Goal: Task Accomplishment & Management: Use online tool/utility

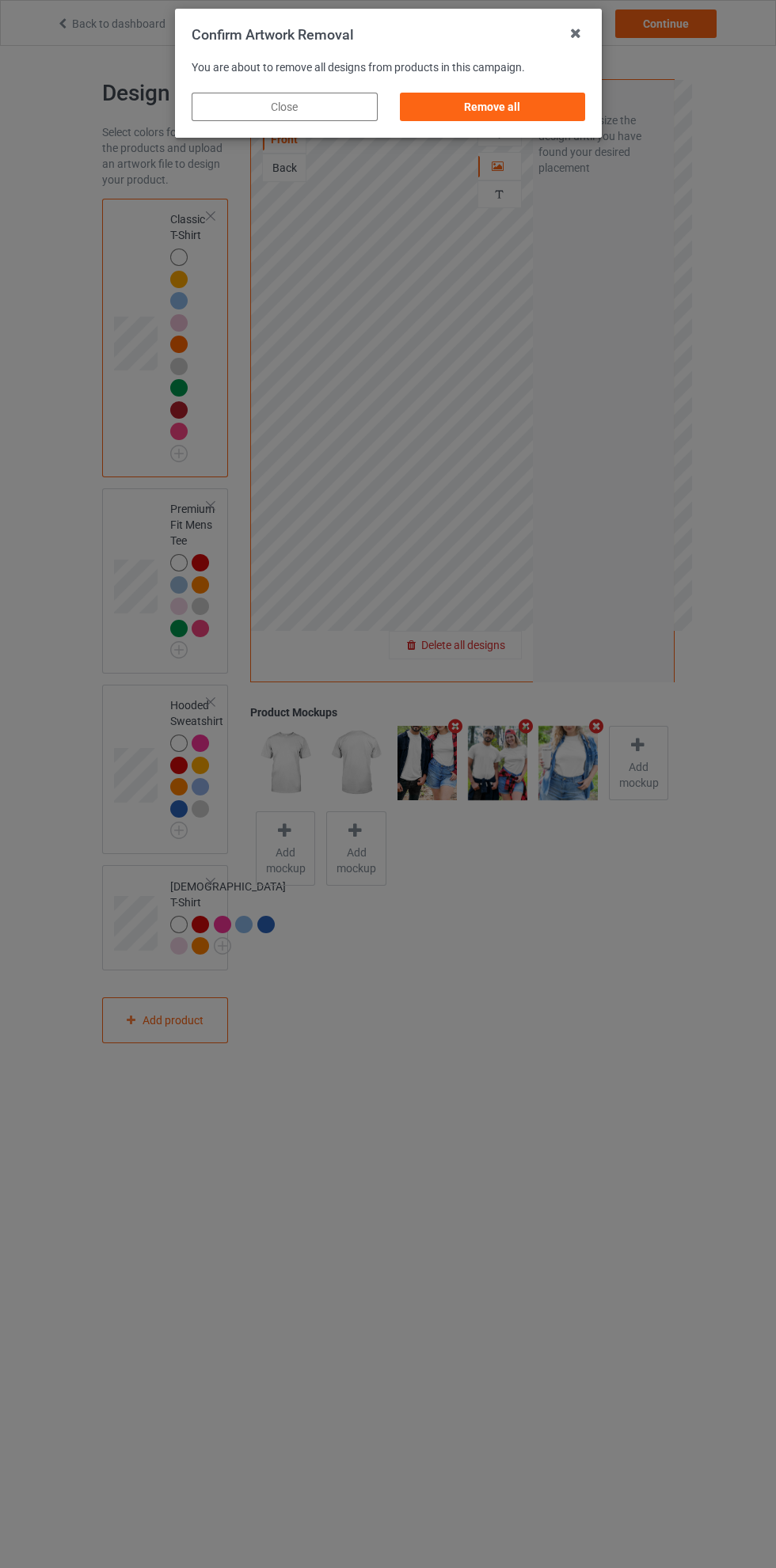
click at [507, 108] on div "Remove all" at bounding box center [492, 107] width 186 height 29
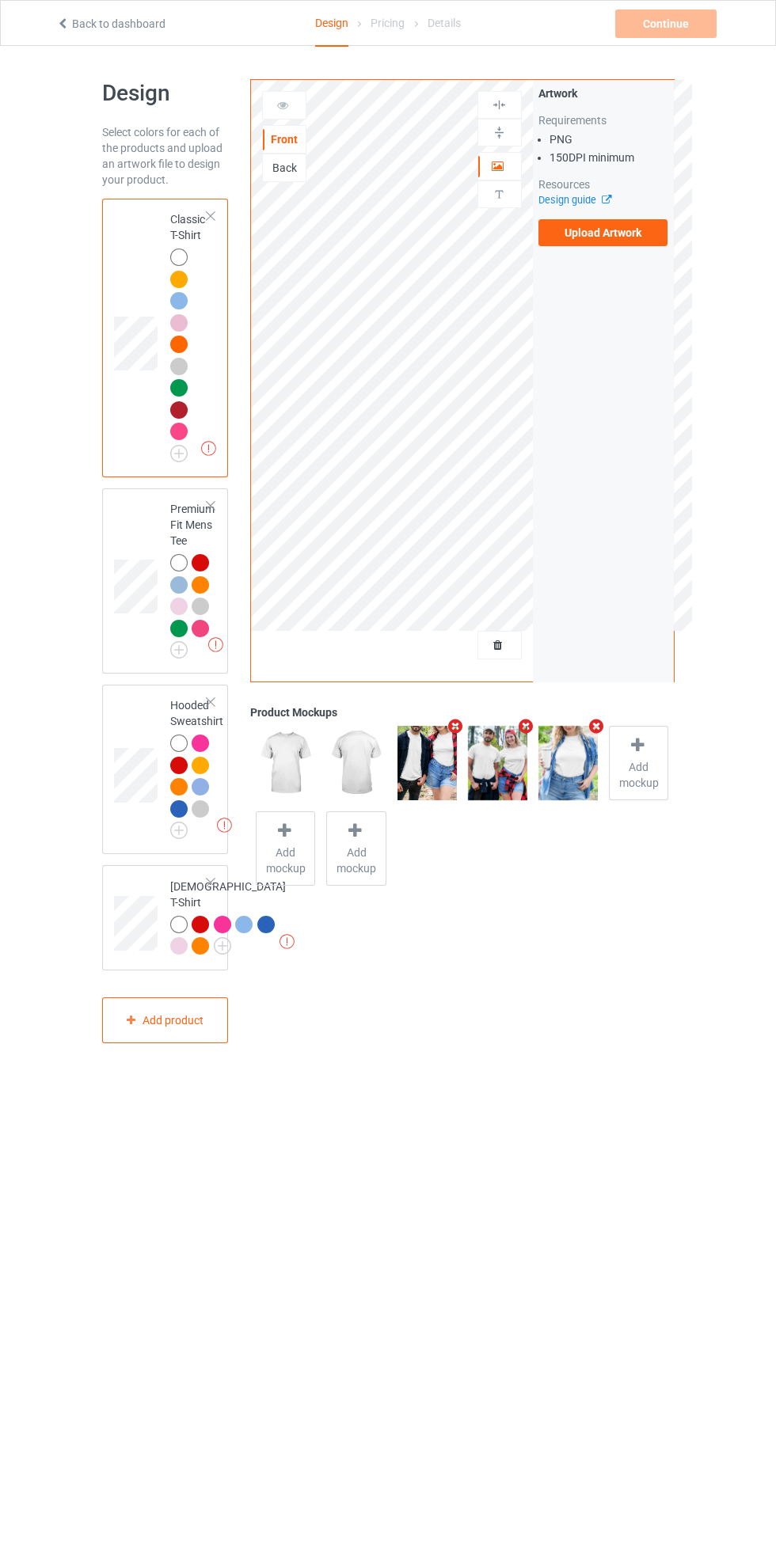
click at [211, 216] on div at bounding box center [211, 217] width 11 height 11
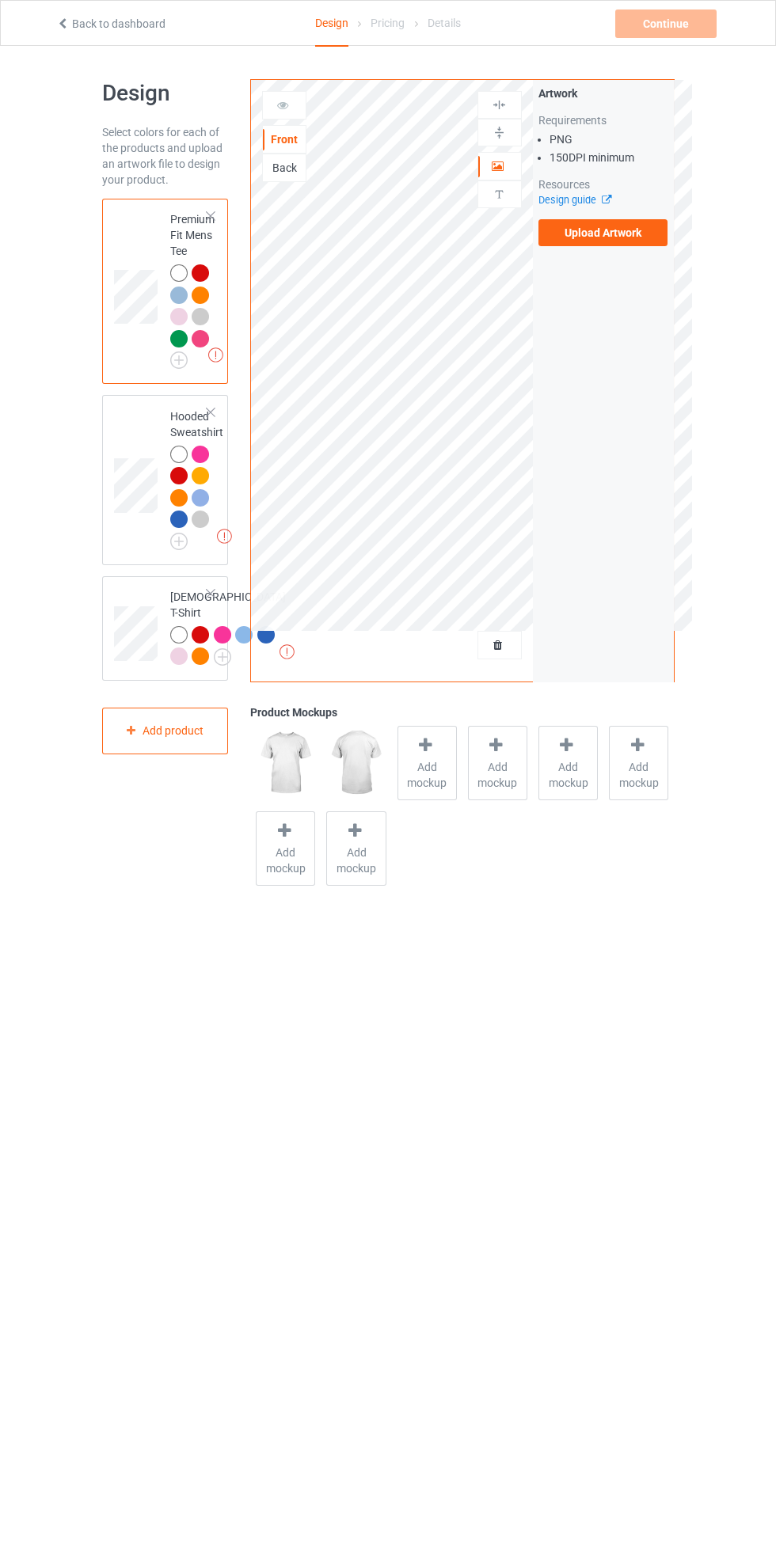
click at [212, 216] on div at bounding box center [211, 217] width 11 height 11
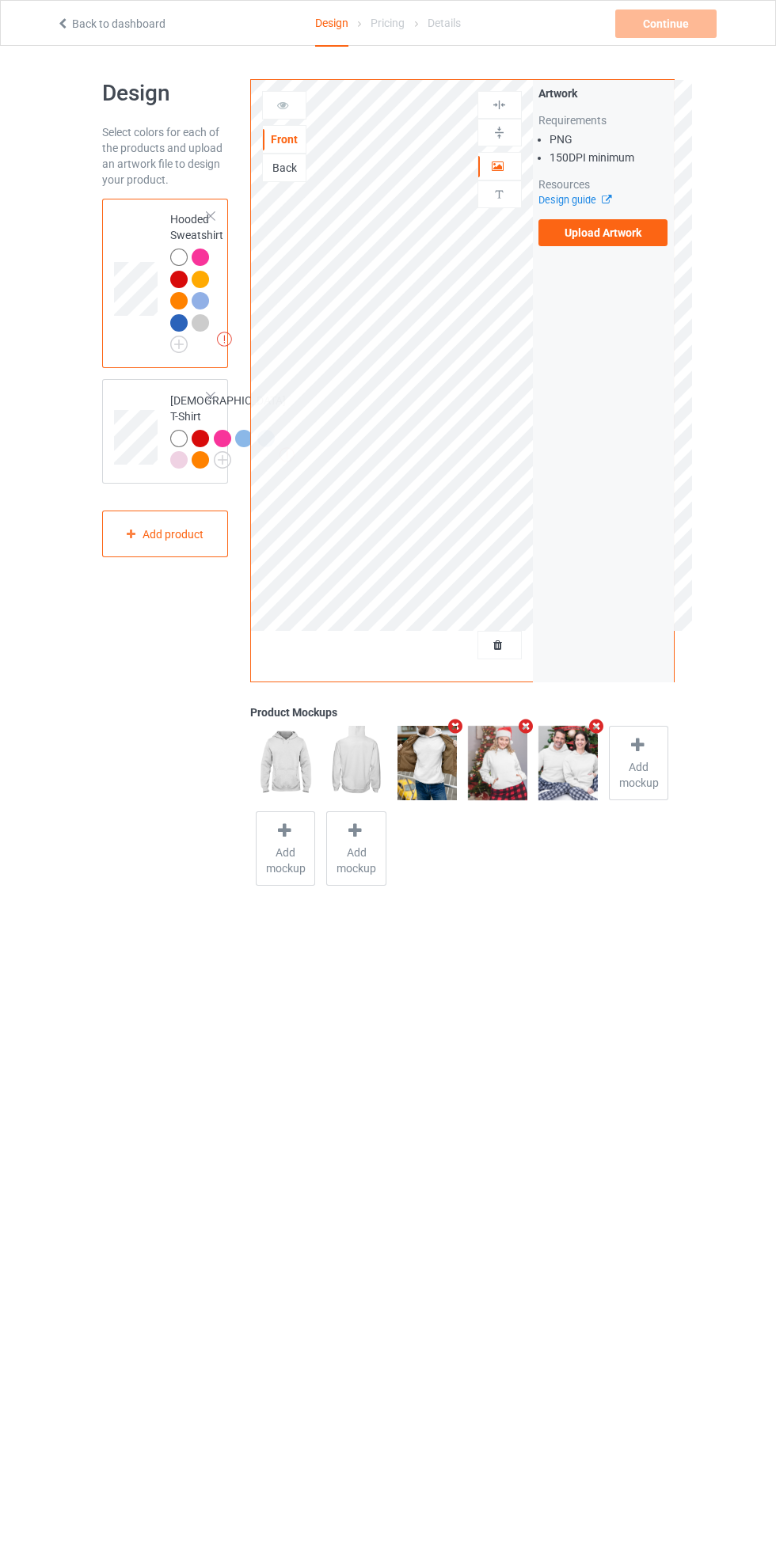
click at [211, 216] on div at bounding box center [211, 217] width 11 height 11
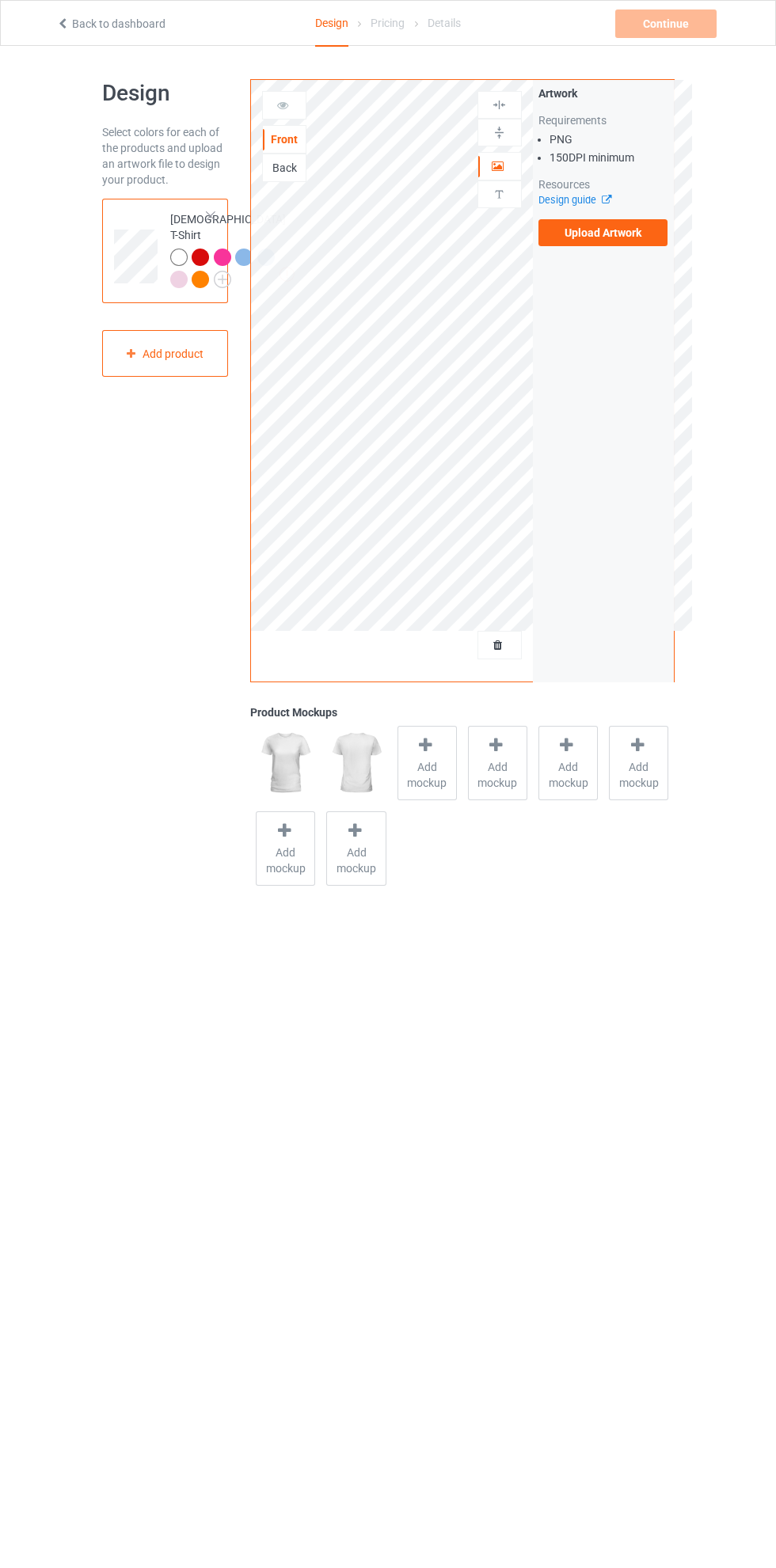
click at [211, 216] on div at bounding box center [211, 217] width 11 height 11
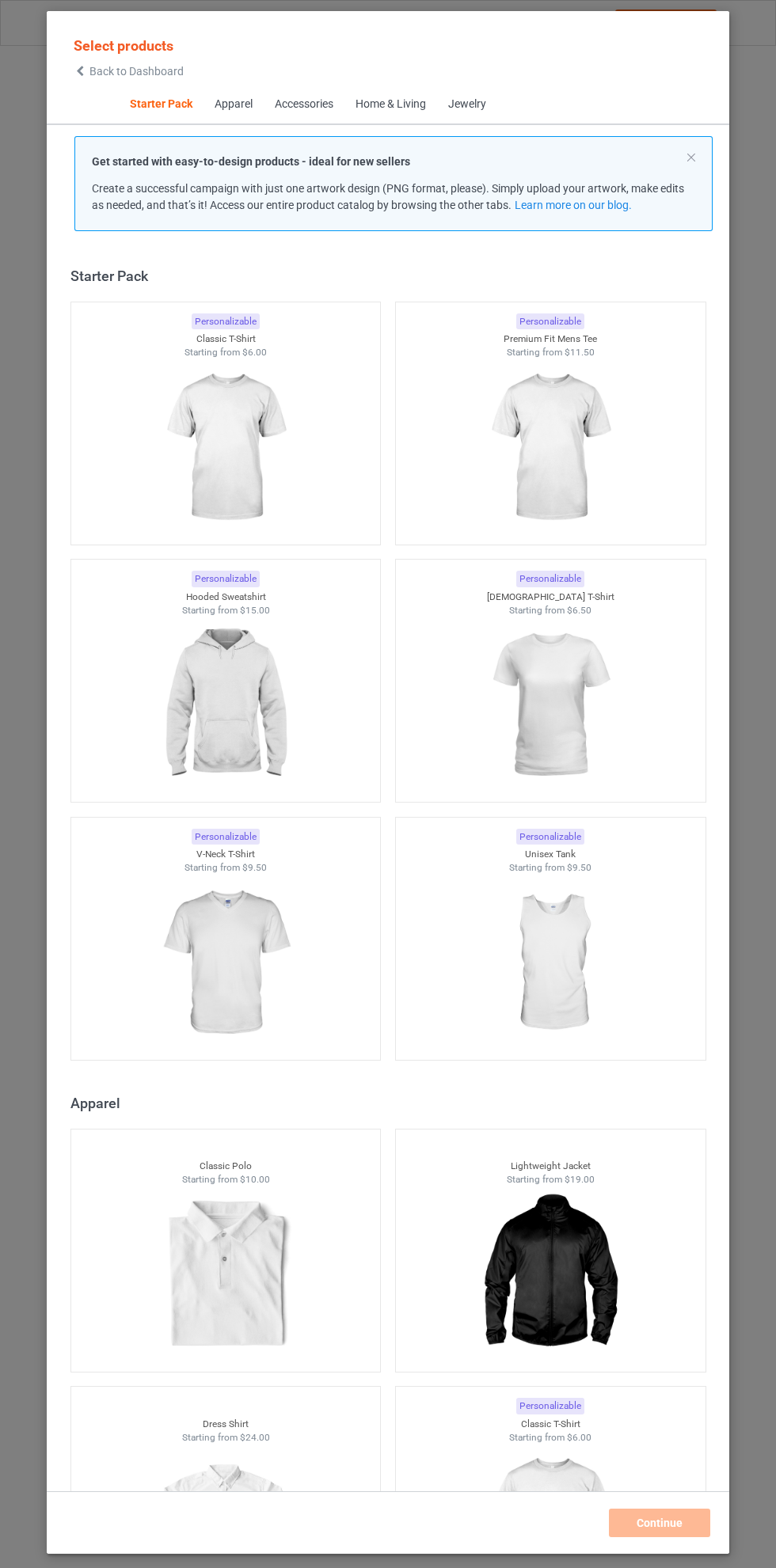
scroll to position [20, 0]
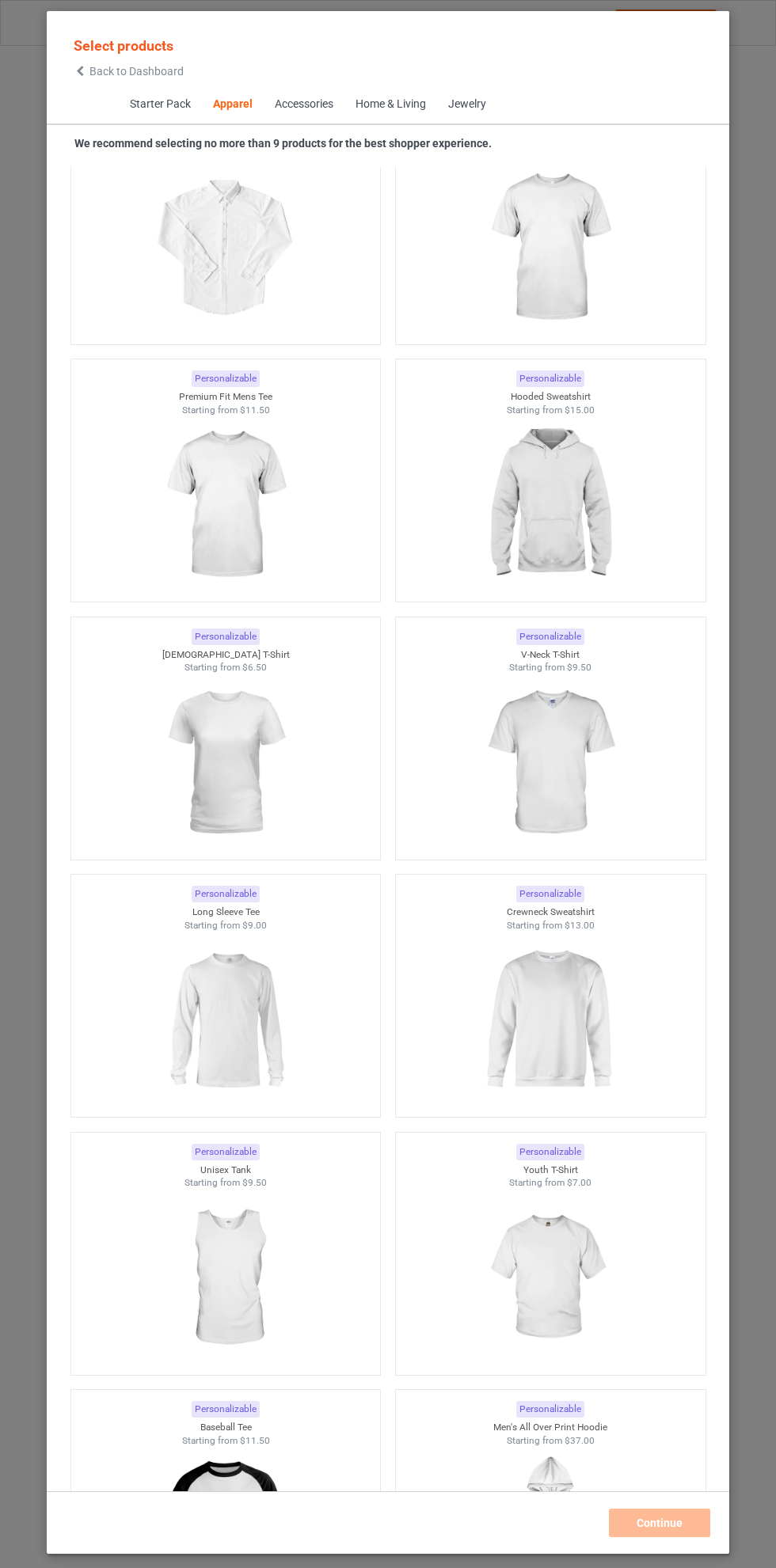
scroll to position [1203, 0]
click at [224, 1020] on img at bounding box center [225, 1023] width 141 height 178
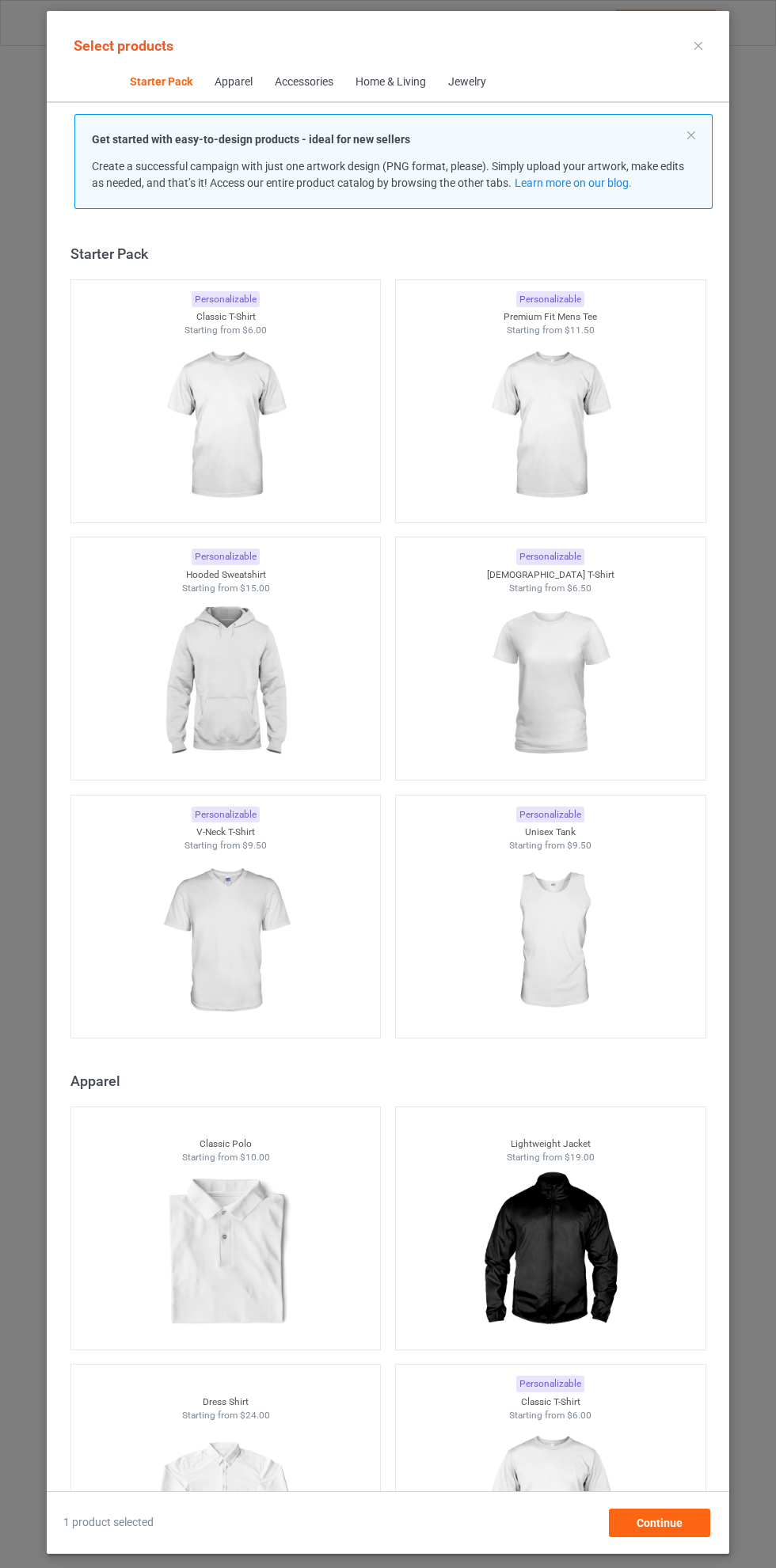
click at [241, 365] on img at bounding box center [225, 426] width 141 height 178
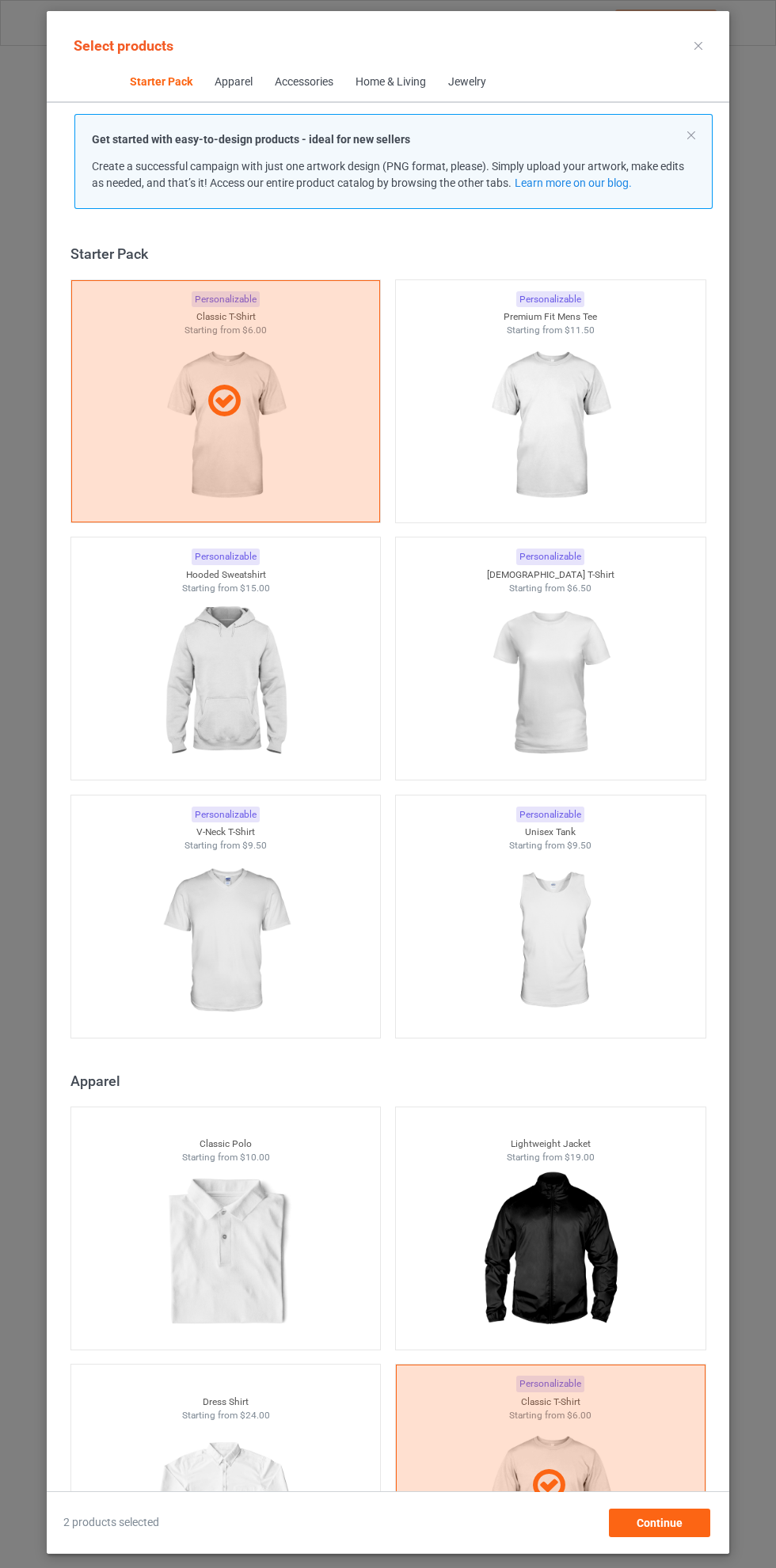
click at [554, 673] on img at bounding box center [550, 683] width 141 height 178
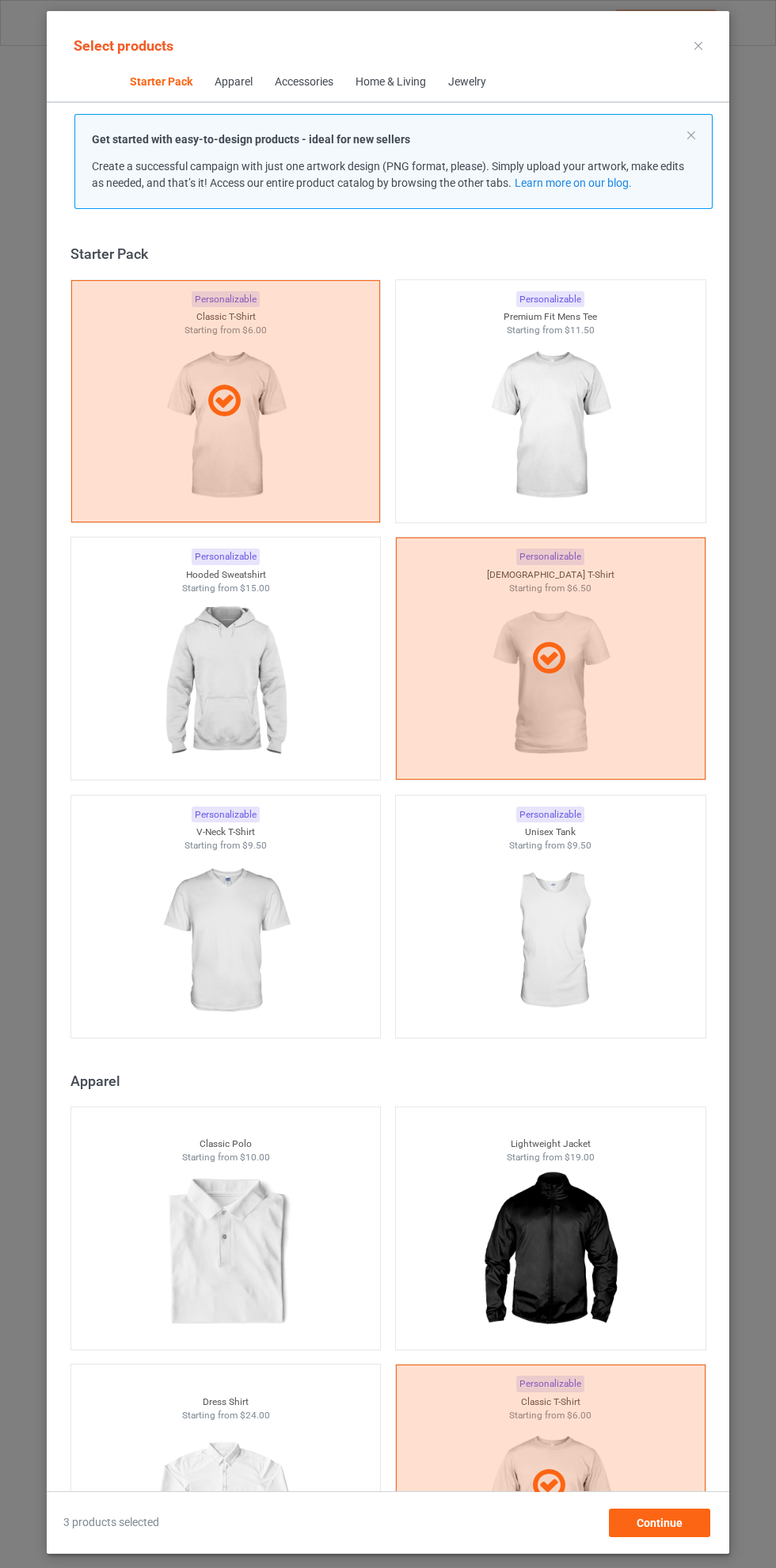
click at [569, 403] on img at bounding box center [550, 426] width 141 height 178
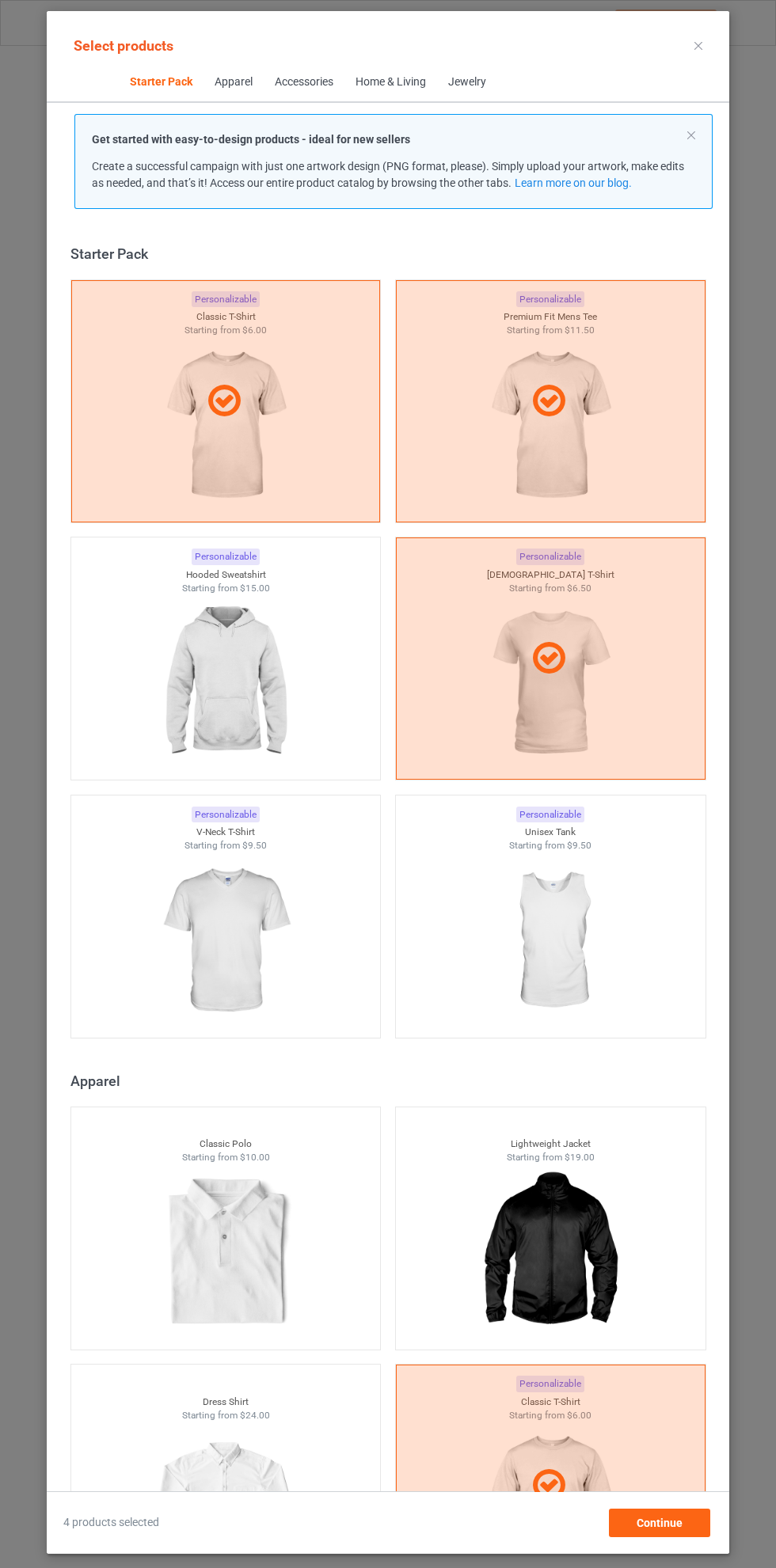
click at [244, 665] on img at bounding box center [225, 683] width 141 height 178
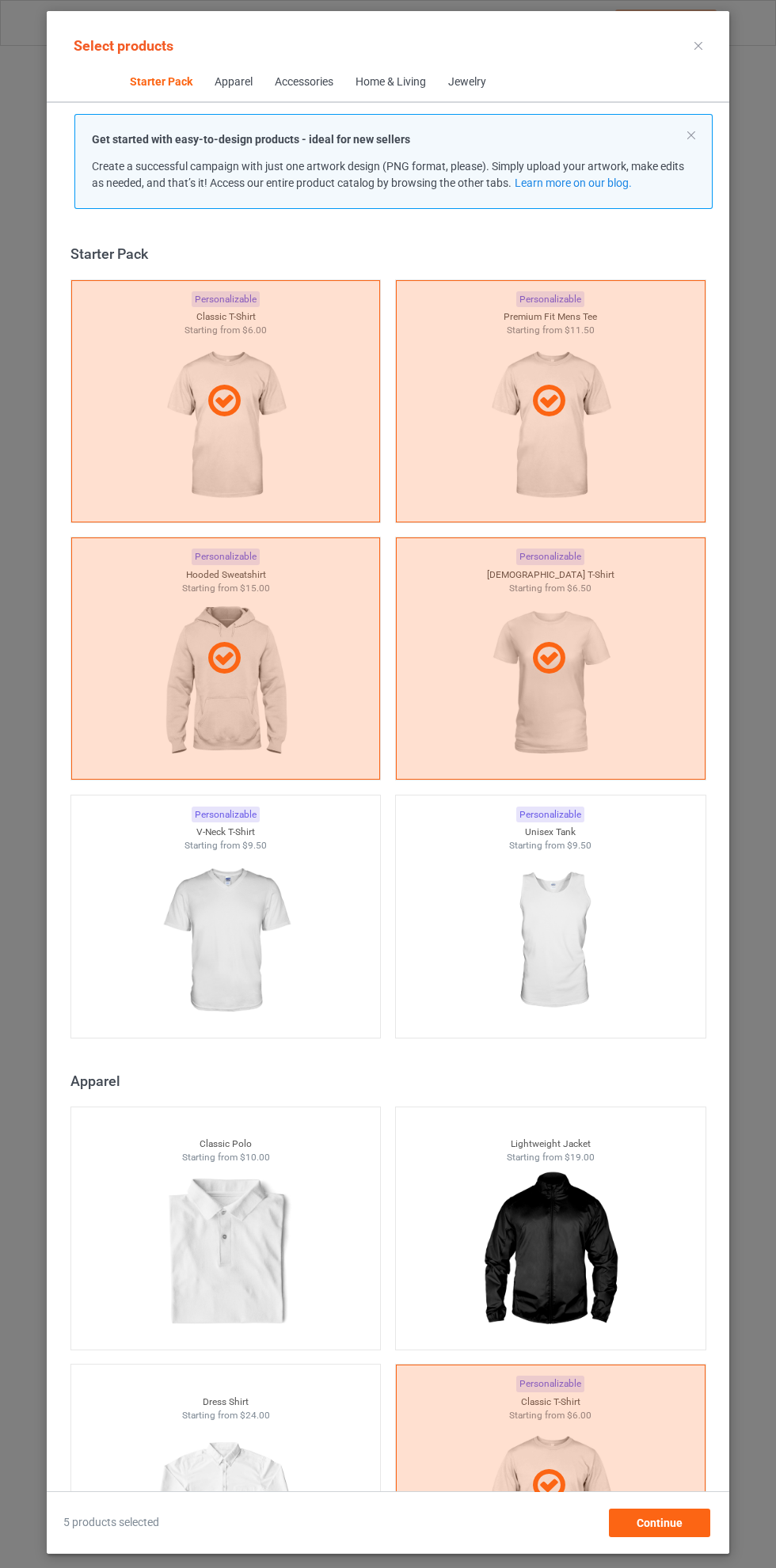
click at [699, 45] on icon at bounding box center [699, 46] width 8 height 8
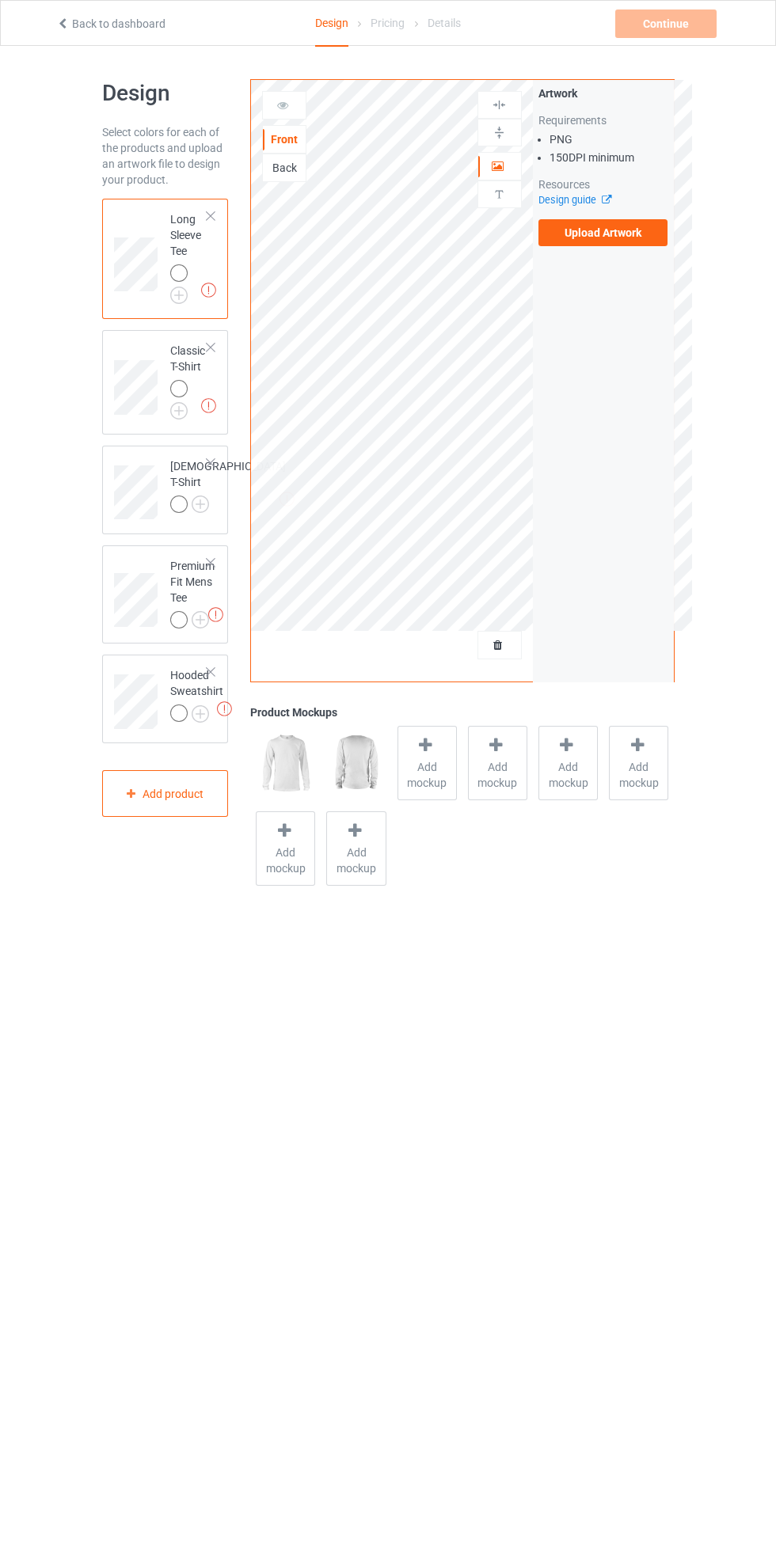
click at [621, 236] on label "Upload Artwork" at bounding box center [603, 233] width 130 height 27
click at [0, 0] on input "Upload Artwork" at bounding box center [0, 0] width 0 height 0
